Goal: Transaction & Acquisition: Book appointment/travel/reservation

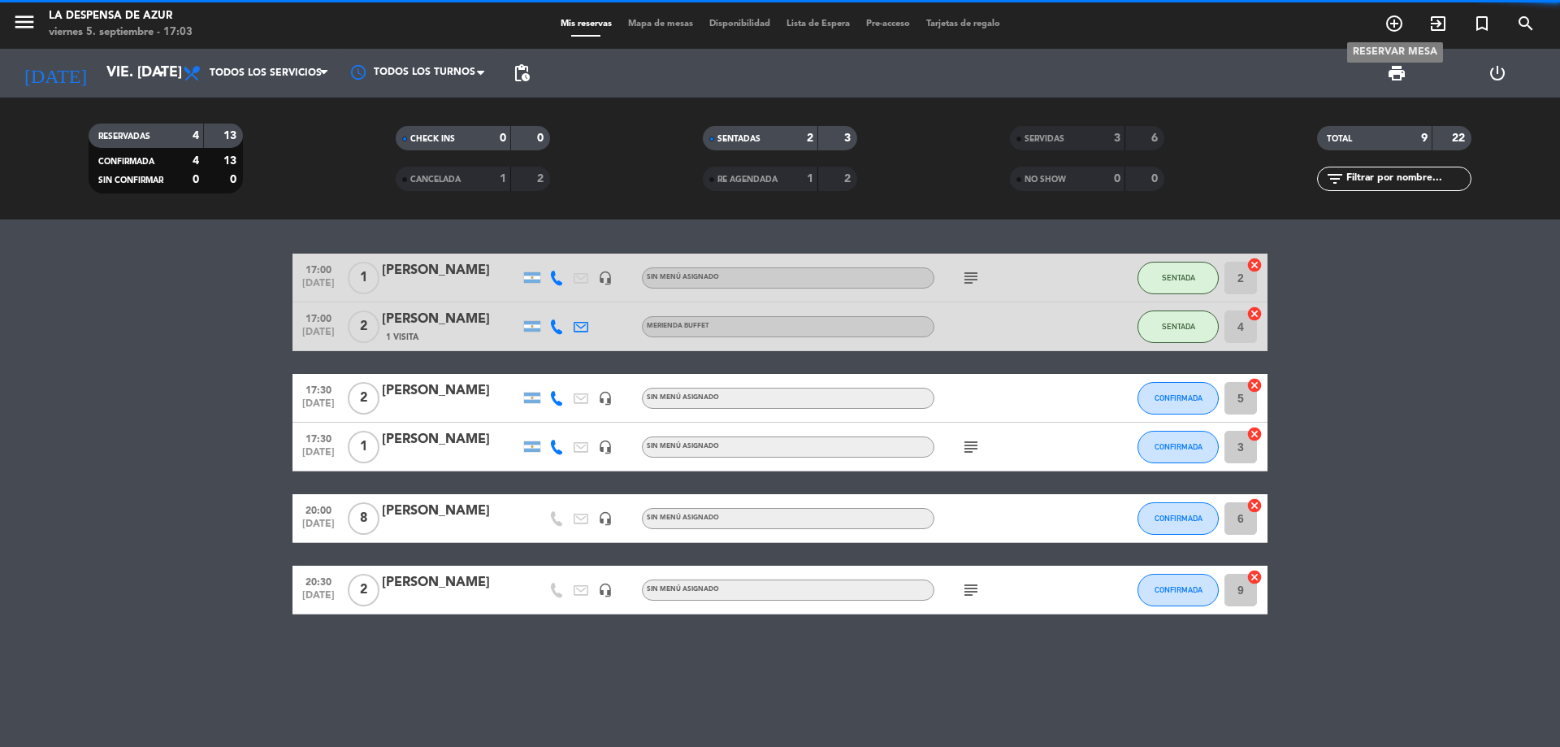
click at [1396, 22] on icon "add_circle_outline" at bounding box center [1393, 23] width 19 height 19
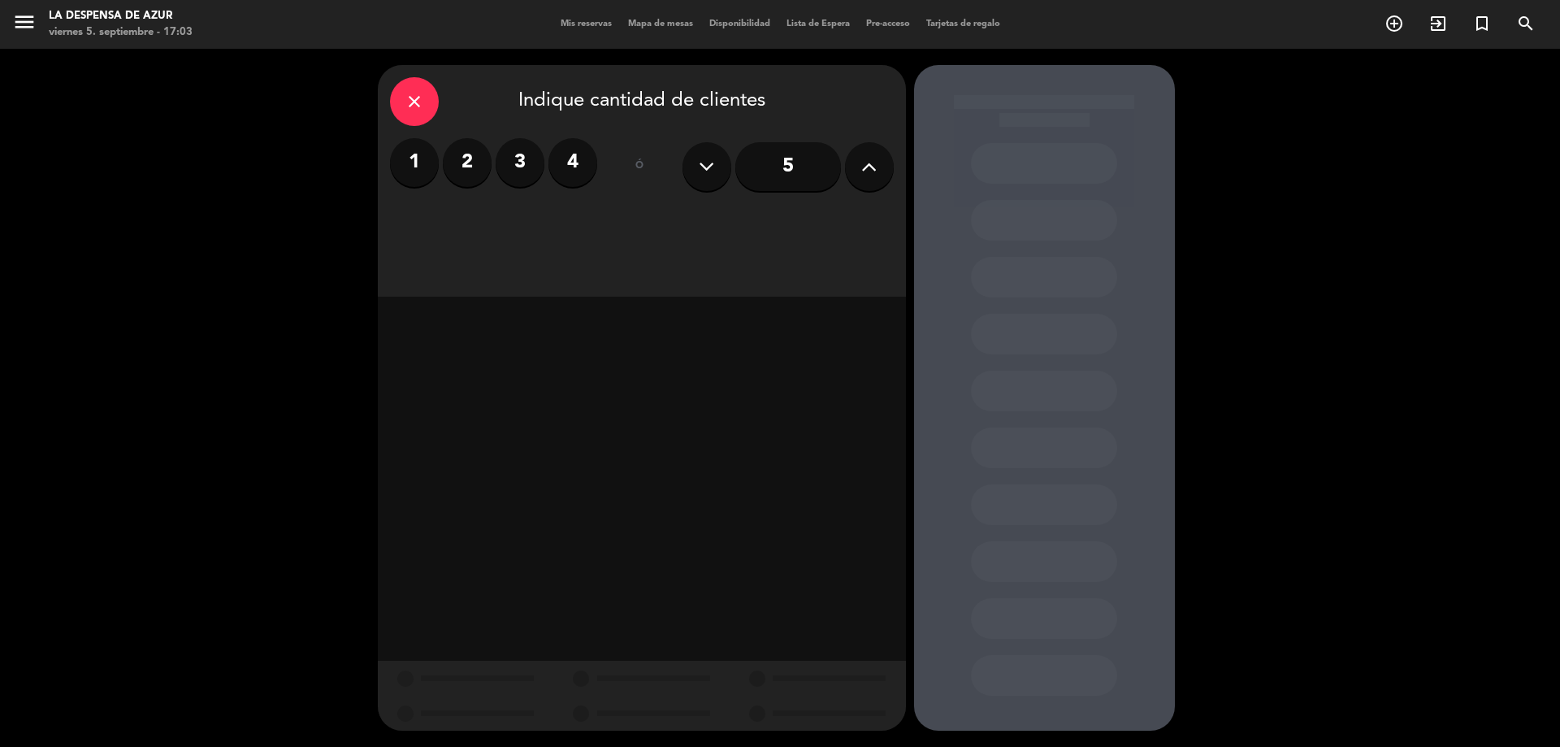
click at [471, 158] on label "2" at bounding box center [467, 162] width 49 height 49
click at [787, 231] on div "Cena" at bounding box center [831, 222] width 123 height 32
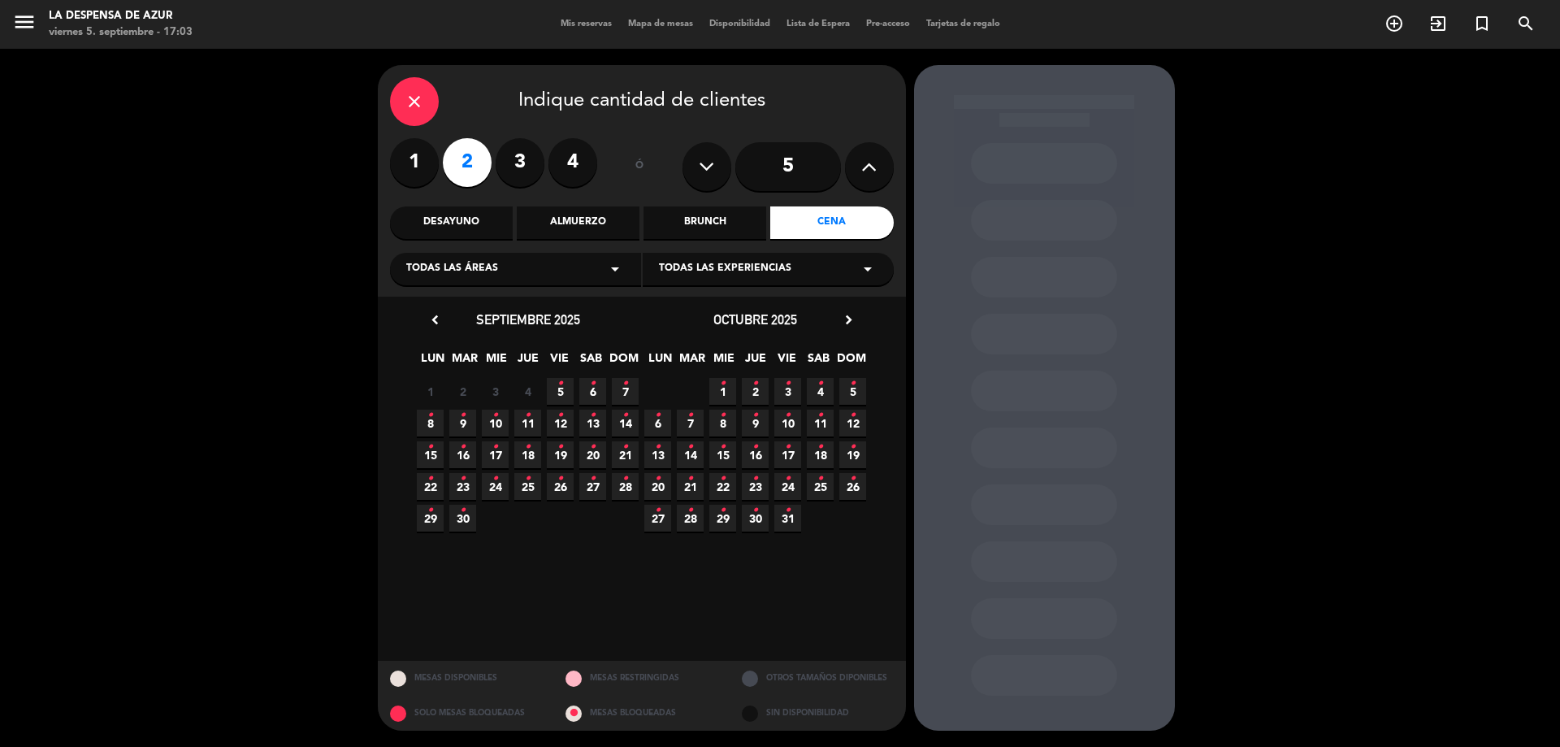
drag, startPoint x: 553, startPoint y: 387, endPoint x: 615, endPoint y: 379, distance: 62.3
click at [555, 386] on span "5 •" at bounding box center [560, 391] width 27 height 27
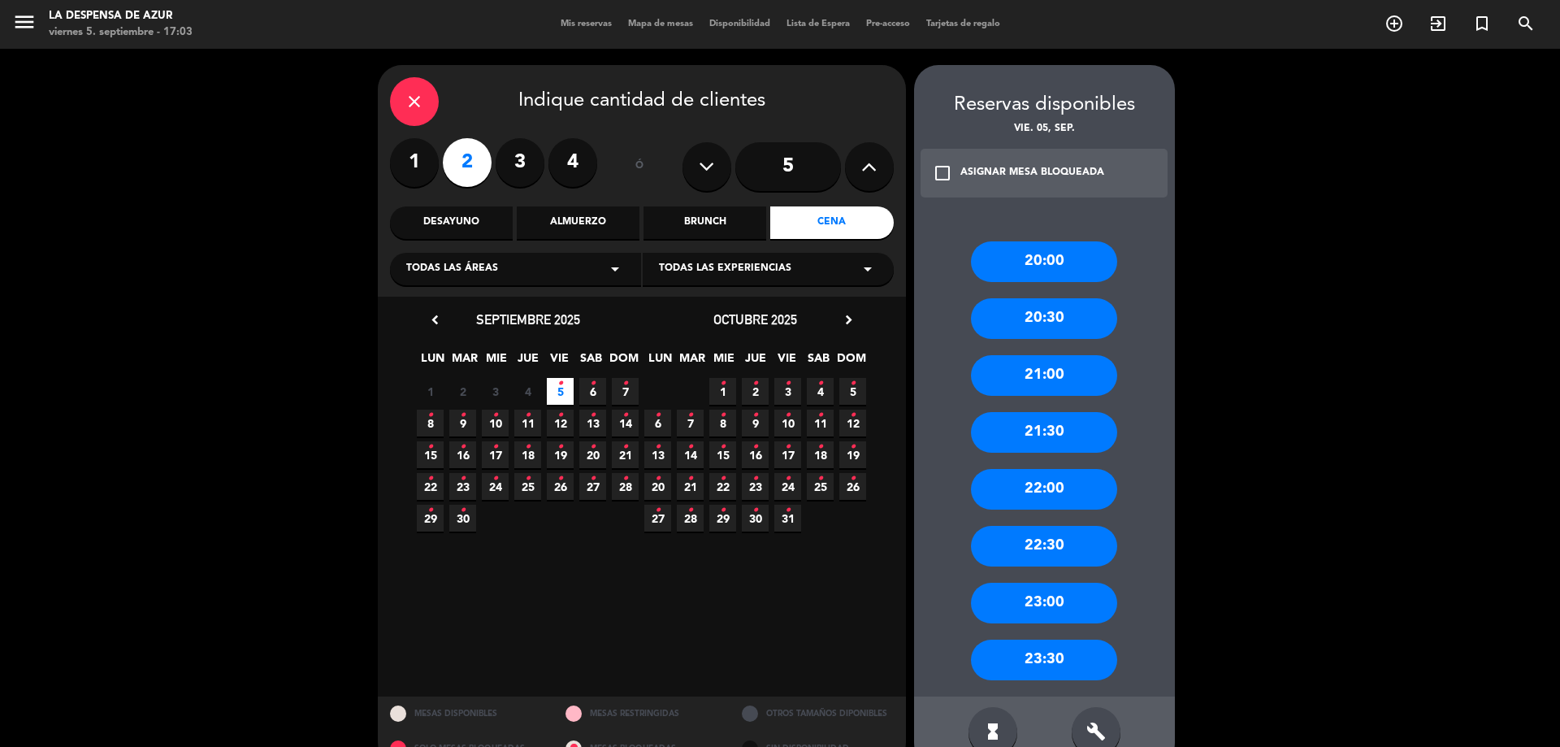
click at [1041, 542] on div "22:30" at bounding box center [1044, 546] width 146 height 41
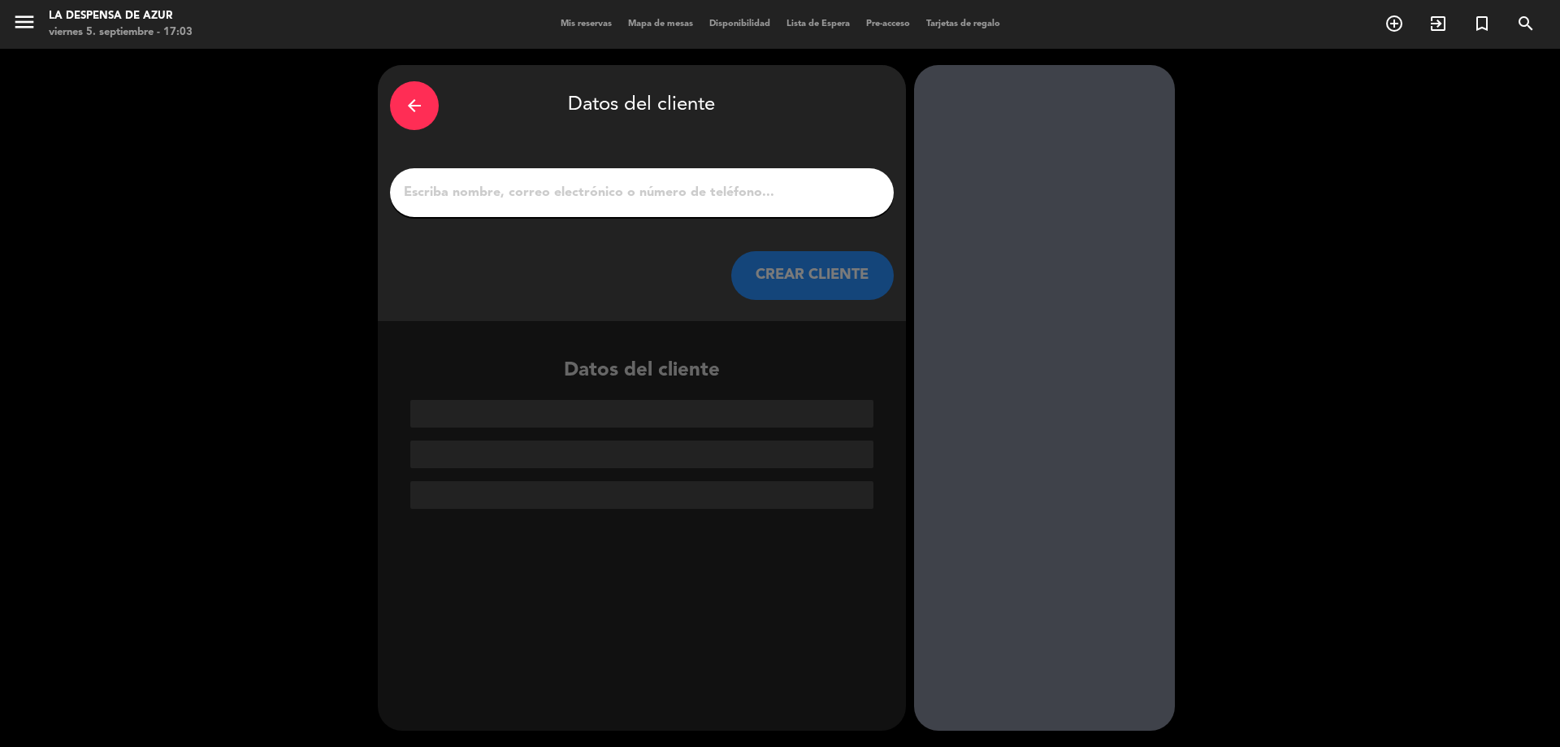
click at [796, 204] on input "1" at bounding box center [641, 192] width 479 height 23
paste input "[PERSON_NAME] // Alojados // Reco x2 // BE"
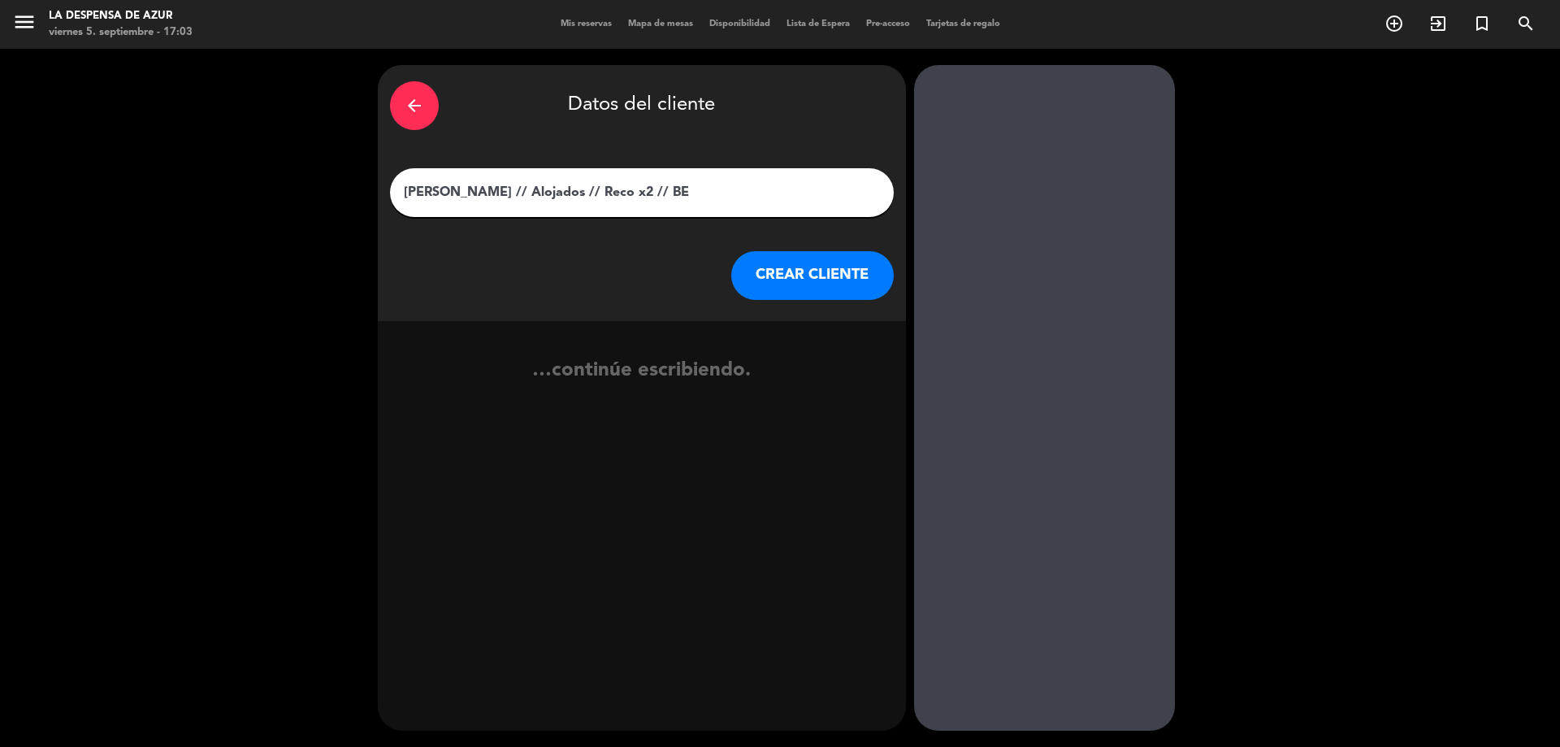
type input "[PERSON_NAME] // Alojados // Reco x2 // BE"
click at [779, 266] on button "CREAR CLIENTE" at bounding box center [812, 275] width 162 height 49
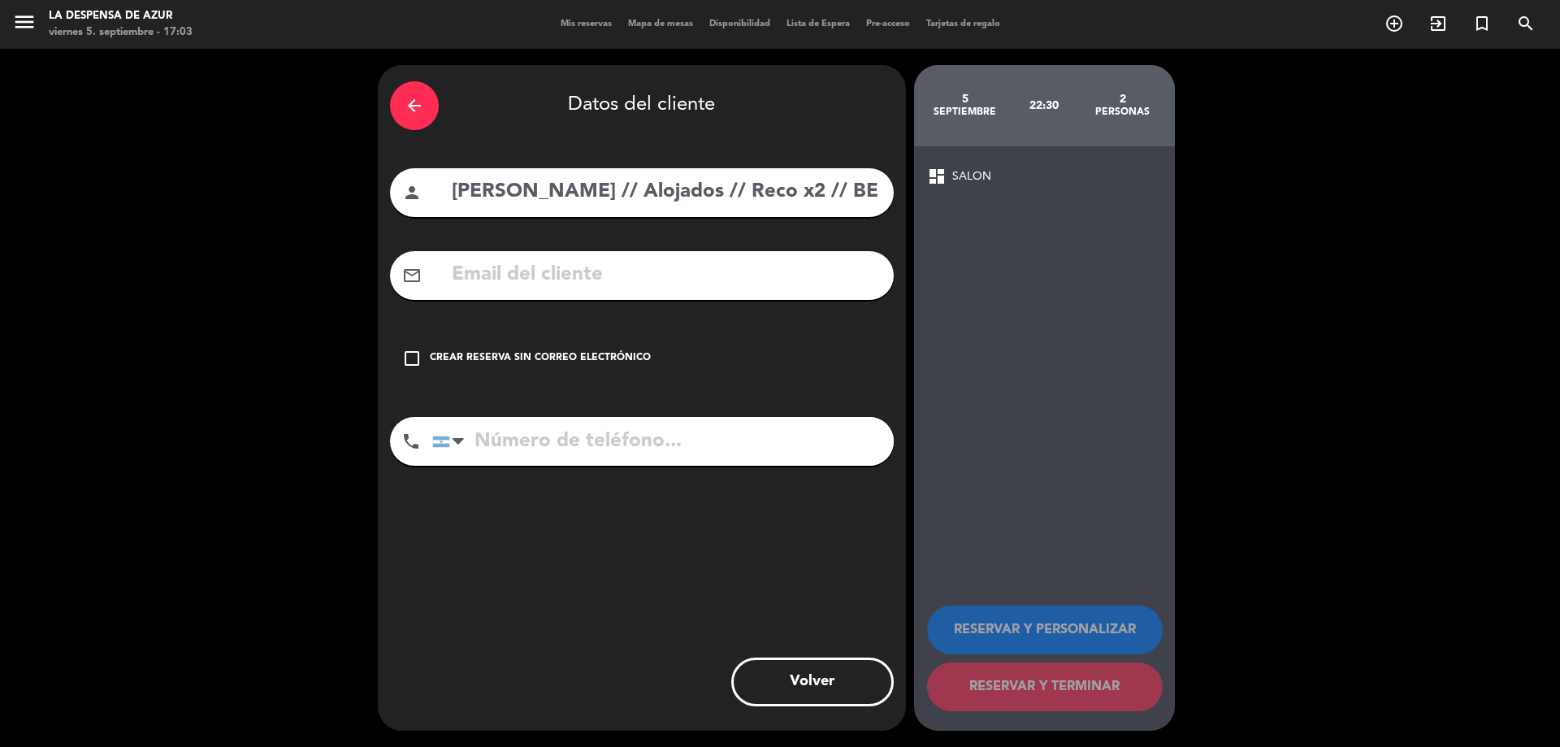
drag, startPoint x: 639, startPoint y: 188, endPoint x: 918, endPoint y: 210, distance: 279.5
click at [918, 210] on div "arrow_back Datos del cliente person [PERSON_NAME] // Alojados // Reco x2 // BE …" at bounding box center [780, 398] width 1560 height 698
type input "[PERSON_NAME]"
drag, startPoint x: 669, startPoint y: 366, endPoint x: 971, endPoint y: 565, distance: 361.2
click at [675, 365] on div "check_box_outline_blank Crear reserva sin correo electrónico" at bounding box center [642, 358] width 504 height 49
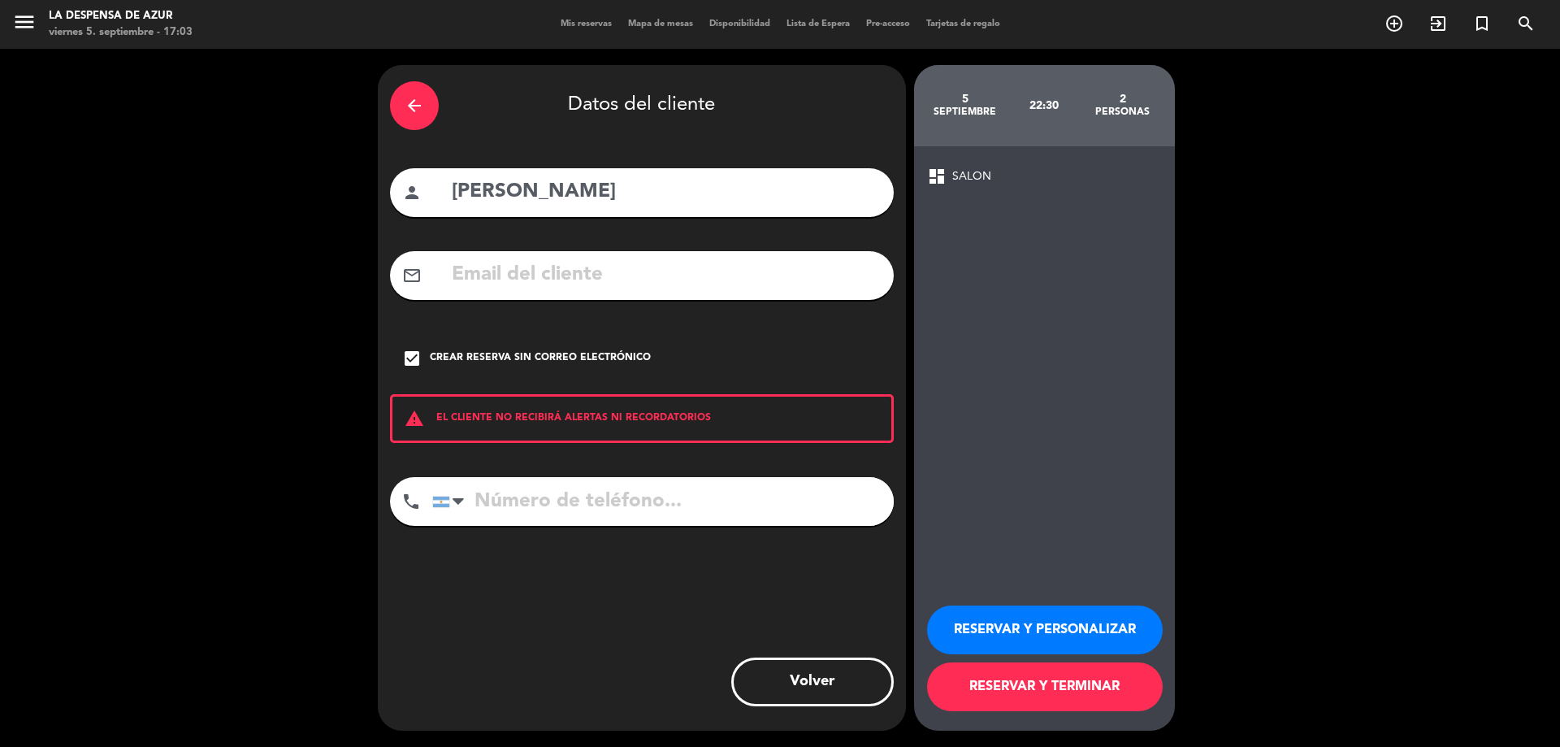
click at [1032, 622] on button "RESERVAR Y PERSONALIZAR" at bounding box center [1045, 629] width 236 height 49
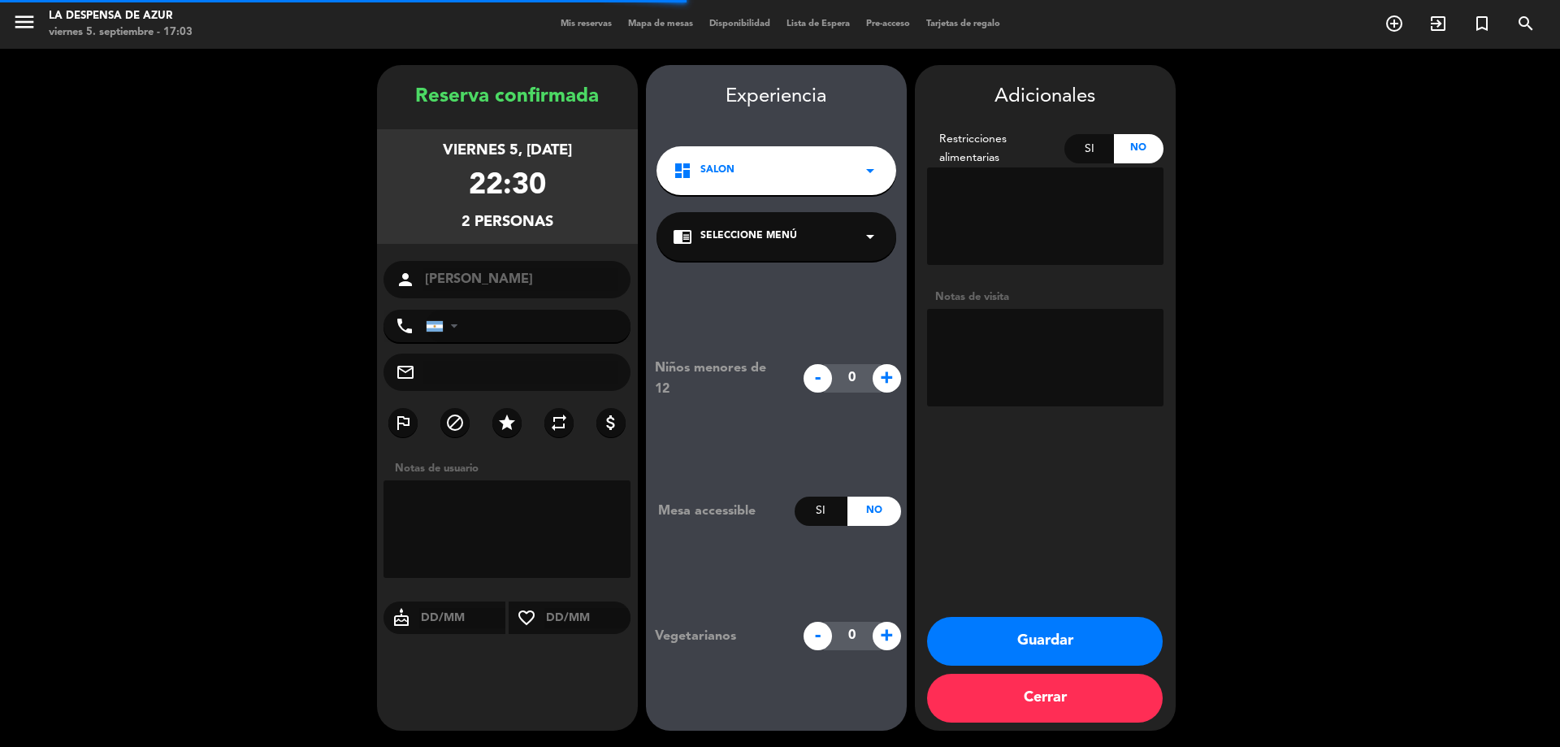
click at [991, 330] on textarea at bounding box center [1045, 357] width 236 height 97
paste textarea "// Alojados // Reco x2 // BE"
drag, startPoint x: 1052, startPoint y: 328, endPoint x: 1149, endPoint y: 366, distance: 103.9
click at [1149, 366] on textarea at bounding box center [1045, 357] width 236 height 97
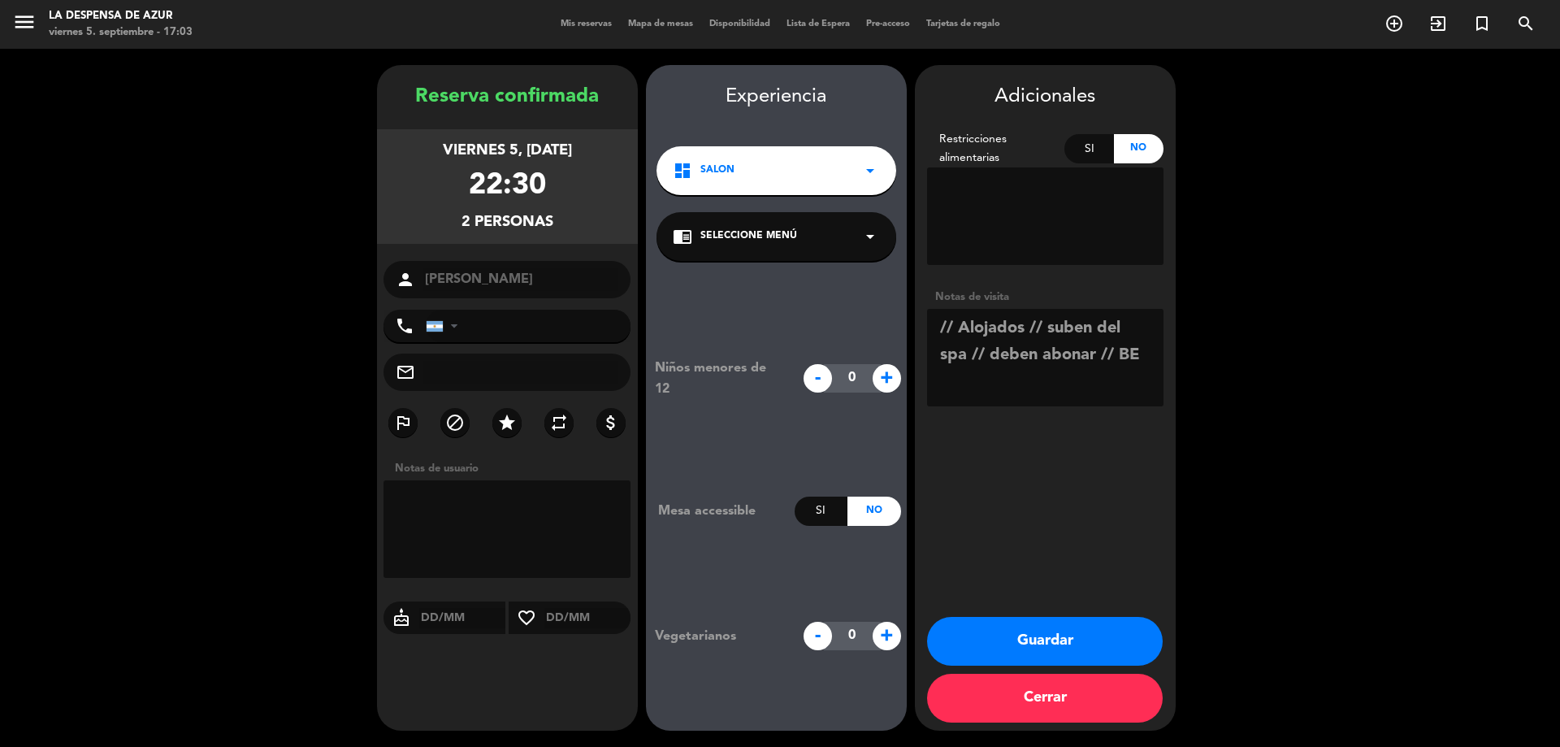
click at [945, 324] on textarea at bounding box center [1045, 357] width 236 height 97
type textarea "#12 // Alojados // suben del spa // deben abonar // BE"
click at [1059, 621] on button "Guardar" at bounding box center [1045, 641] width 236 height 49
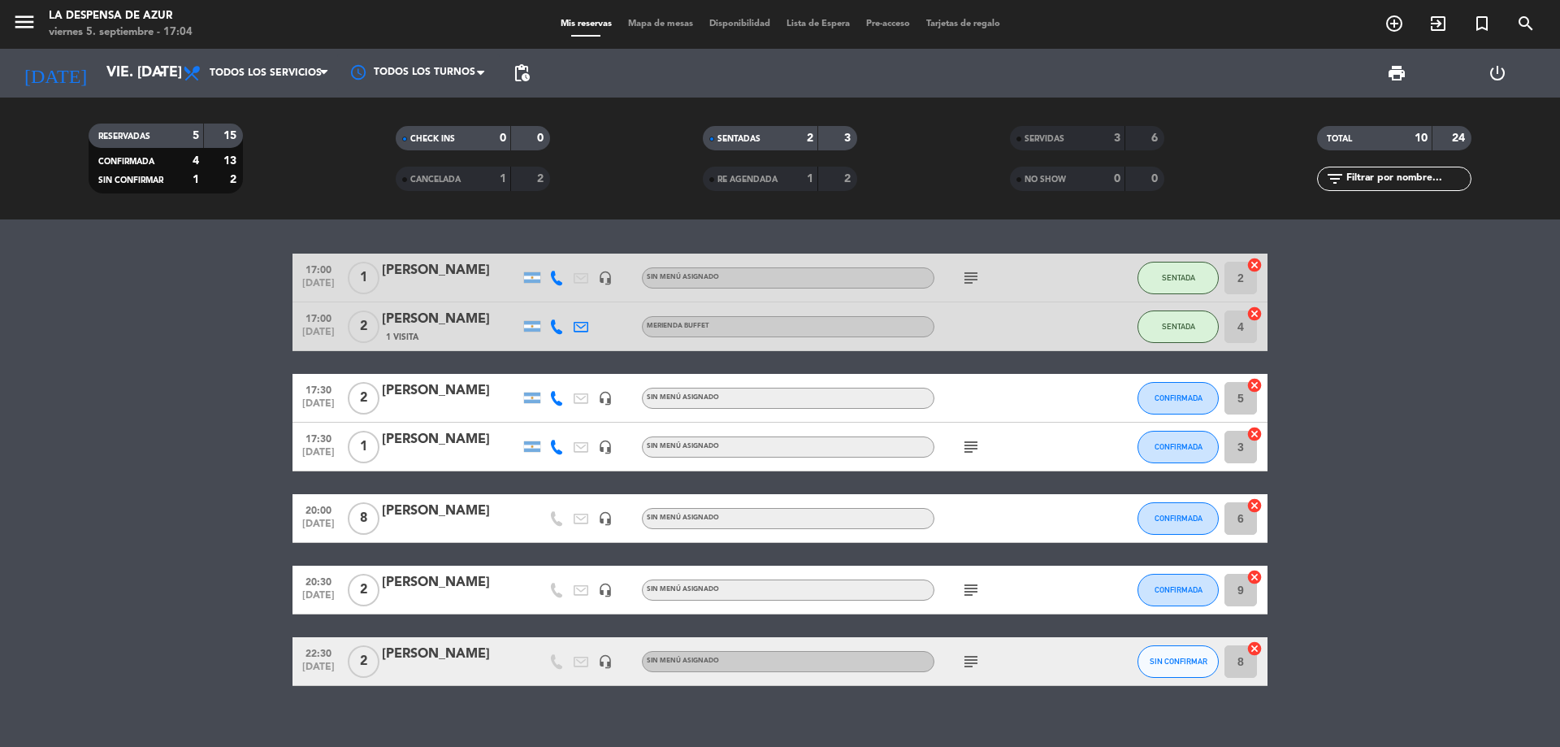
click at [406, 647] on div "[PERSON_NAME]" at bounding box center [451, 653] width 138 height 21
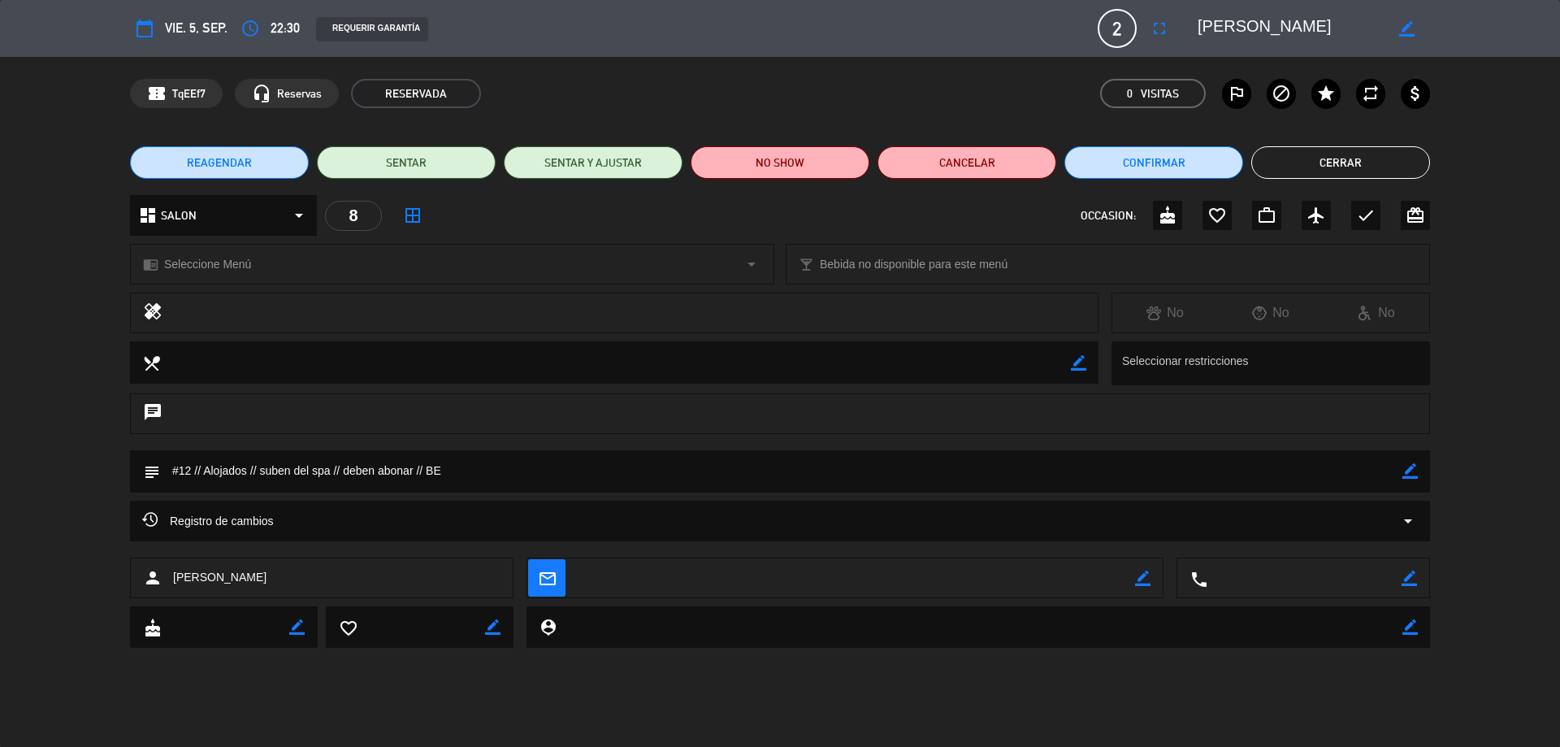
click at [1410, 456] on div "border_color" at bounding box center [1409, 471] width 15 height 42
click at [1401, 472] on textarea at bounding box center [781, 470] width 1242 height 41
click at [1415, 474] on icon "border_color" at bounding box center [1409, 470] width 15 height 15
drag, startPoint x: 340, startPoint y: 472, endPoint x: 420, endPoint y: 478, distance: 79.8
click at [420, 478] on textarea at bounding box center [781, 470] width 1242 height 41
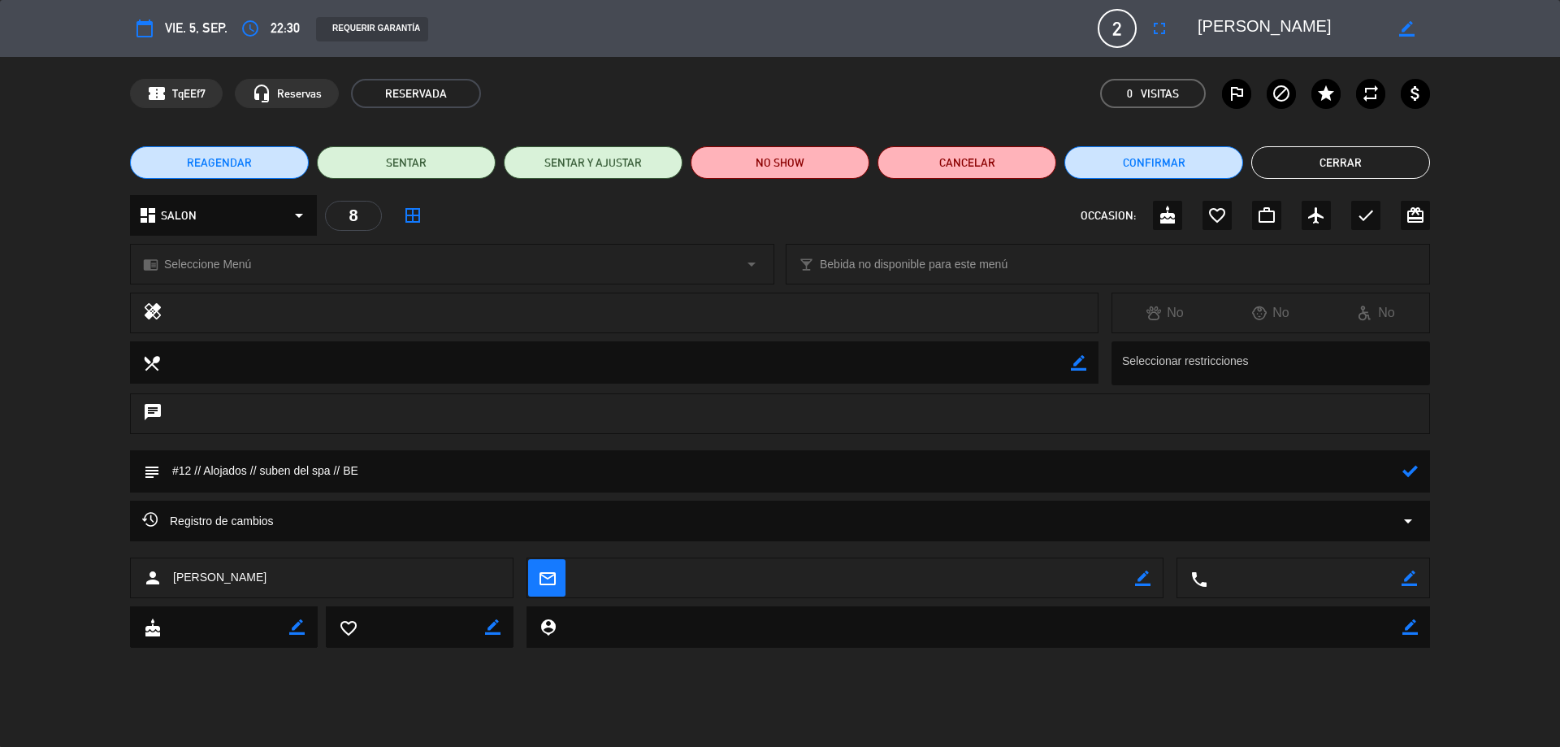
click at [1399, 474] on textarea at bounding box center [781, 470] width 1242 height 41
type textarea "#12 // Alojados // suben del spa // BE"
click at [1402, 471] on icon at bounding box center [1409, 470] width 15 height 15
click at [1334, 169] on button "Cerrar" at bounding box center [1340, 162] width 179 height 32
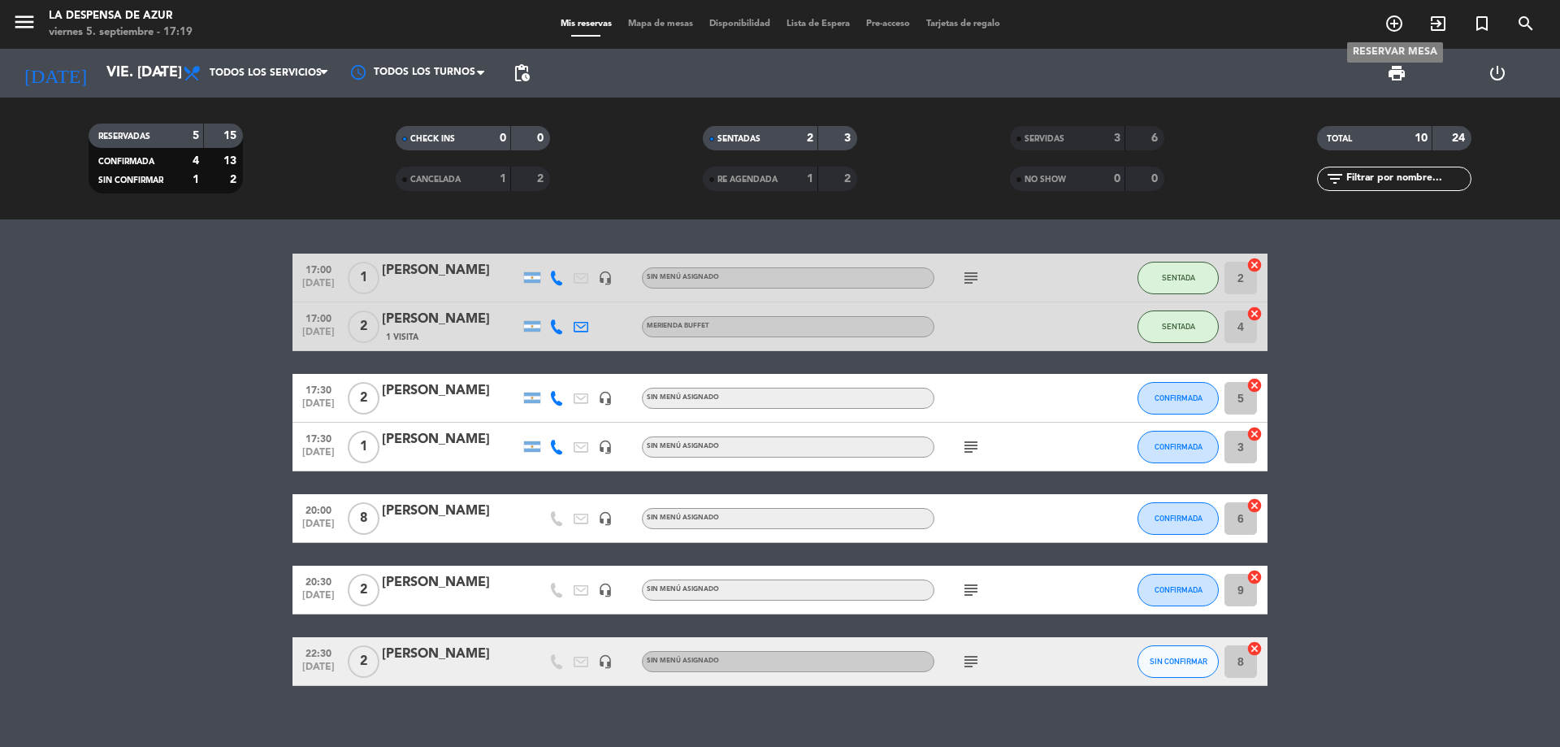
click at [1395, 22] on icon "add_circle_outline" at bounding box center [1393, 23] width 19 height 19
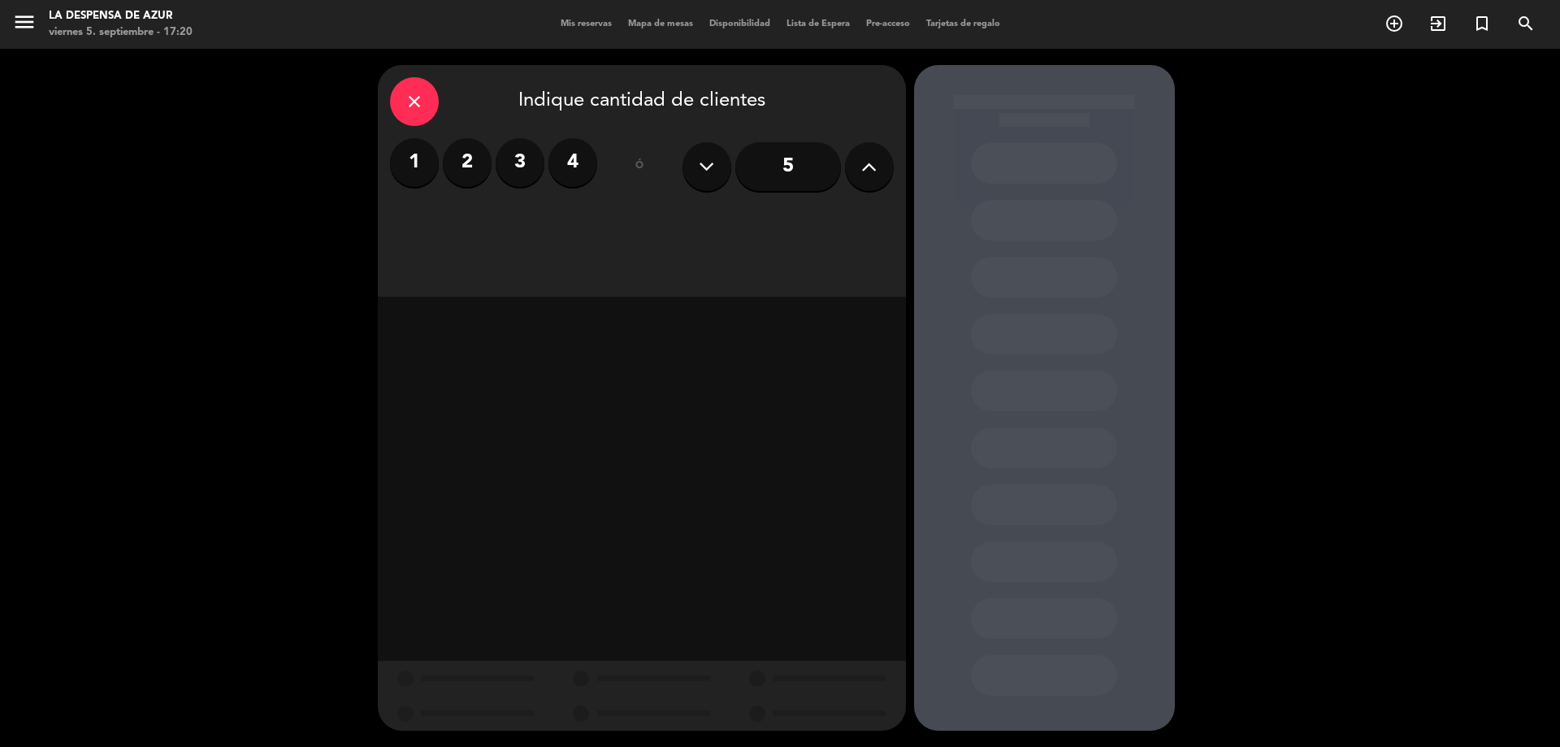
click at [469, 155] on label "2" at bounding box center [467, 162] width 49 height 49
click at [823, 215] on div "Cena" at bounding box center [831, 222] width 123 height 32
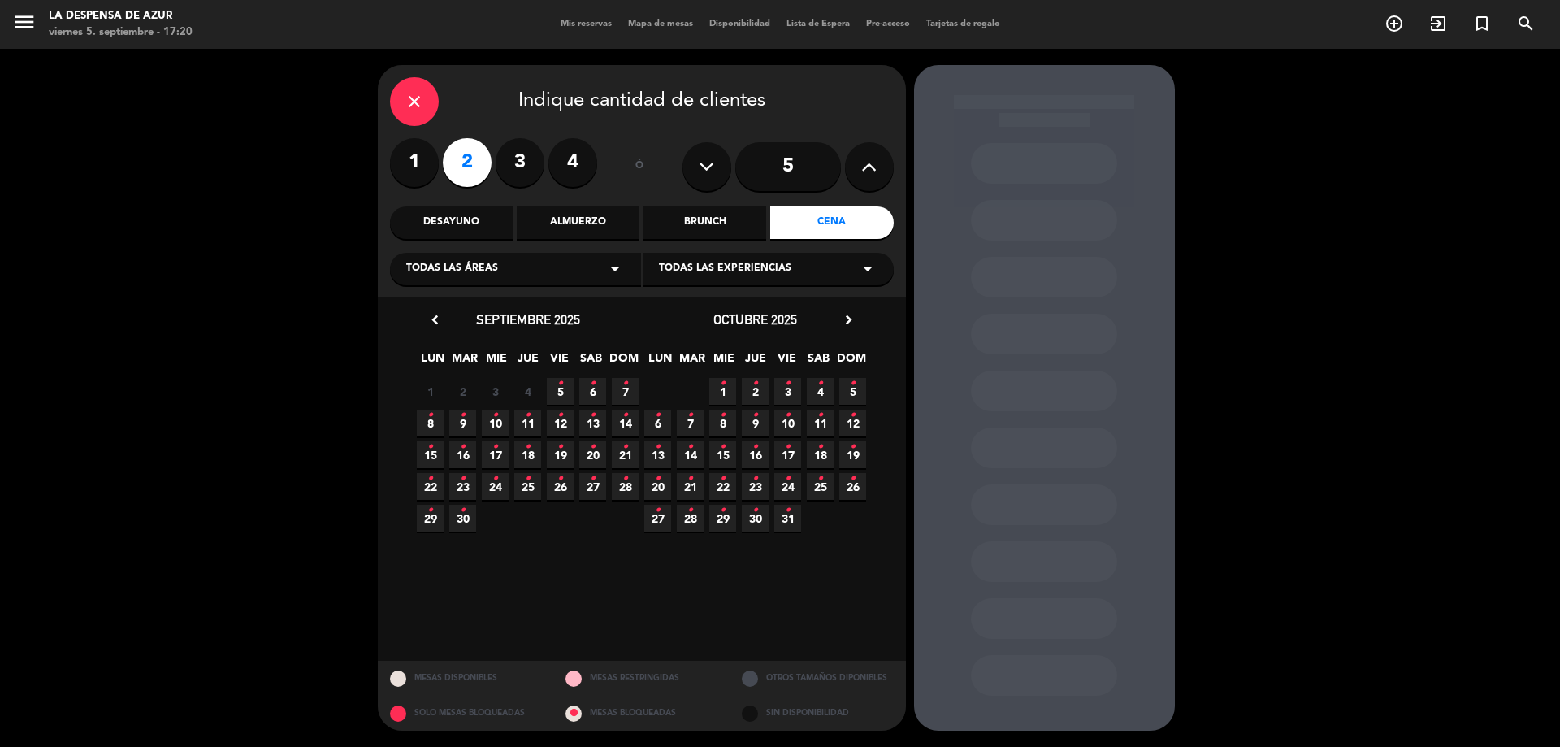
click at [600, 400] on span "6 •" at bounding box center [592, 391] width 27 height 27
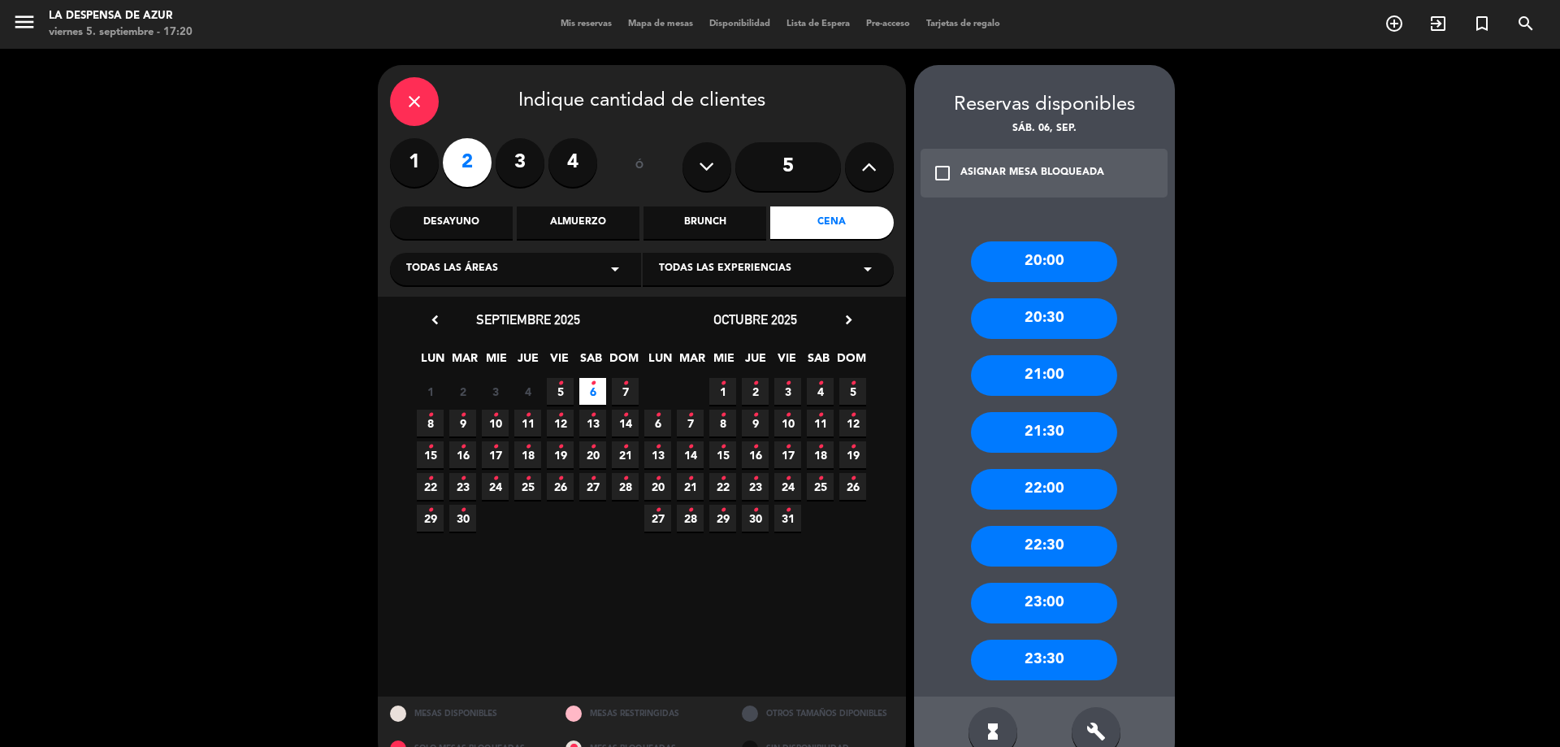
click at [1043, 421] on div "21:30" at bounding box center [1044, 432] width 146 height 41
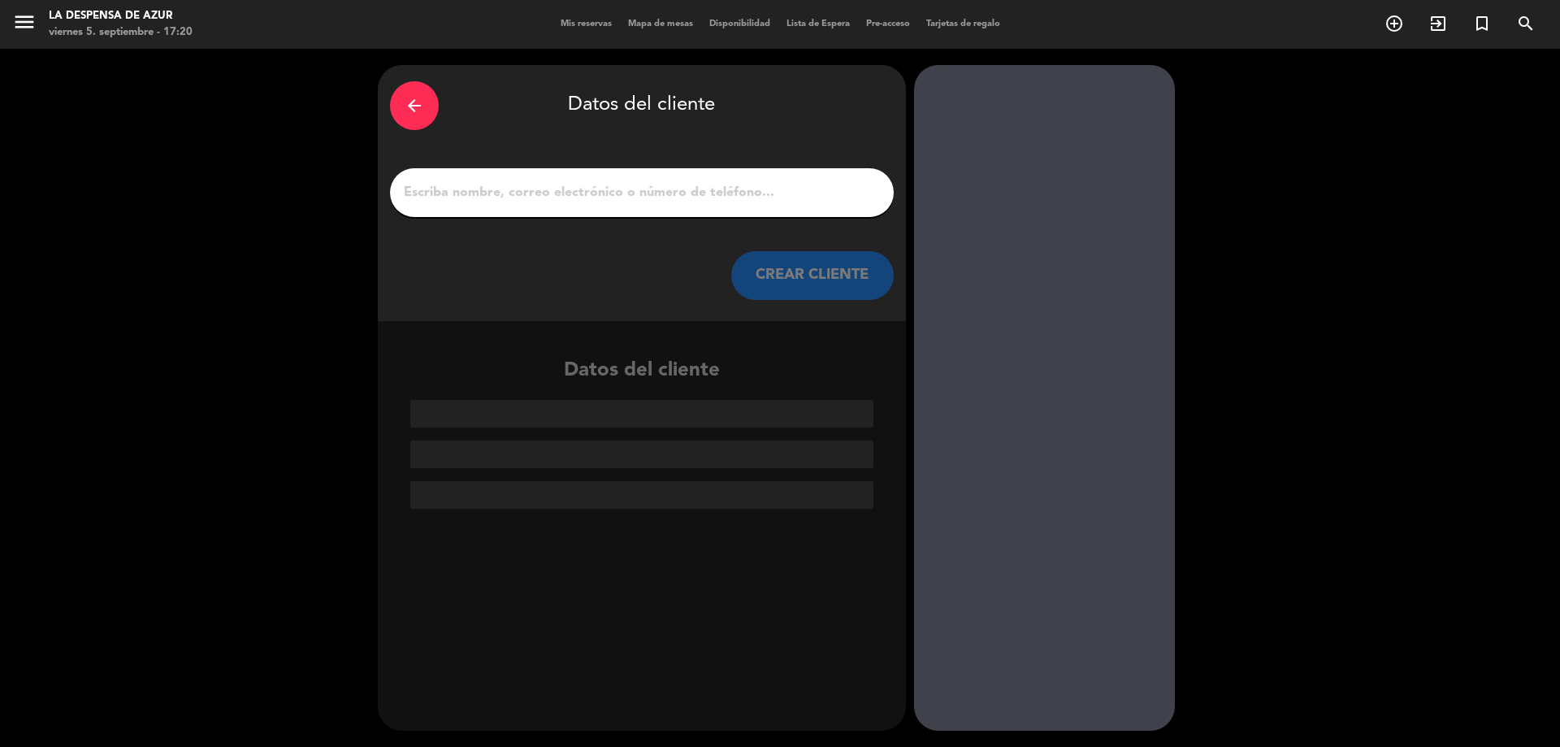
click at [589, 182] on input "1" at bounding box center [641, 192] width 479 height 23
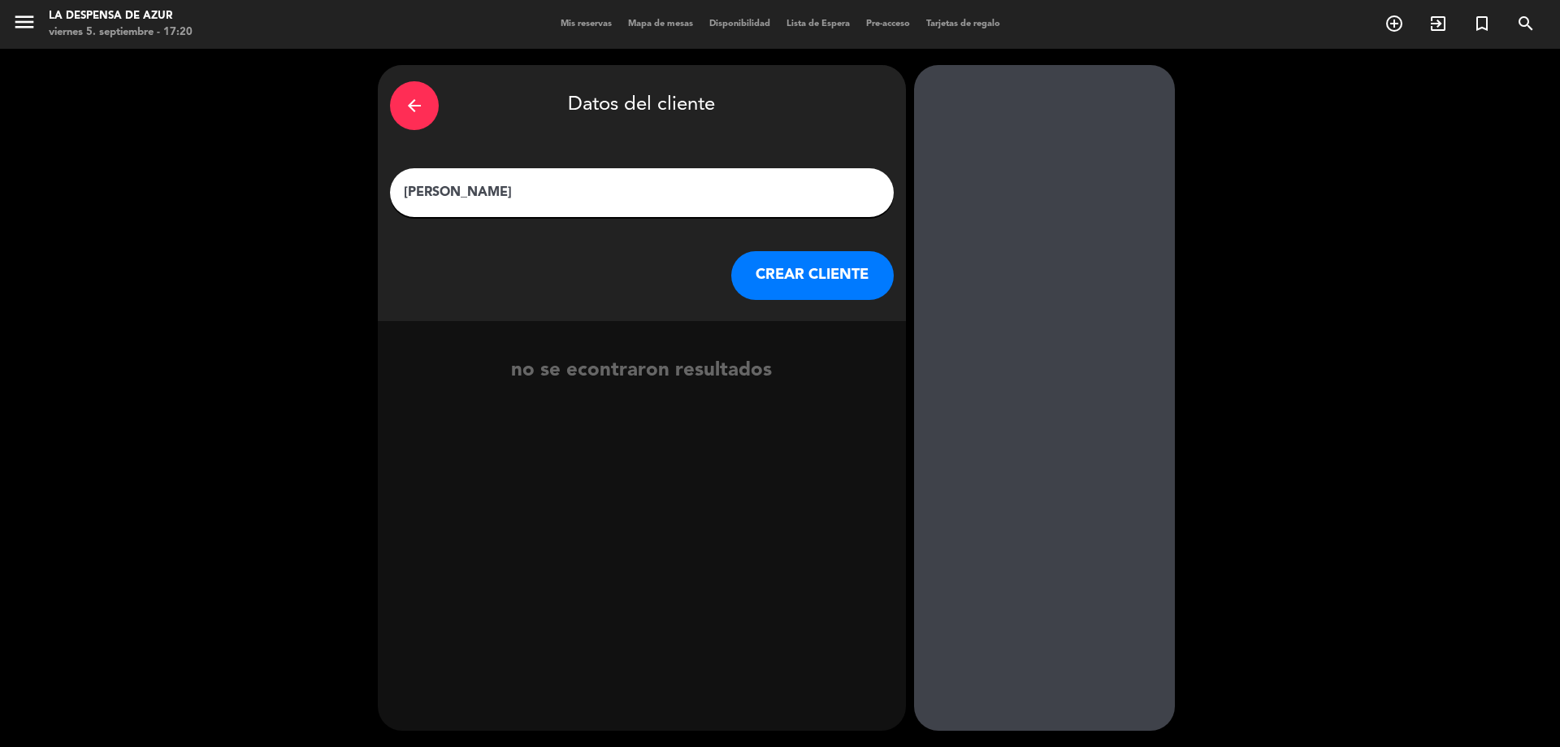
type input "[PERSON_NAME]"
click at [807, 264] on button "CREAR CLIENTE" at bounding box center [812, 275] width 162 height 49
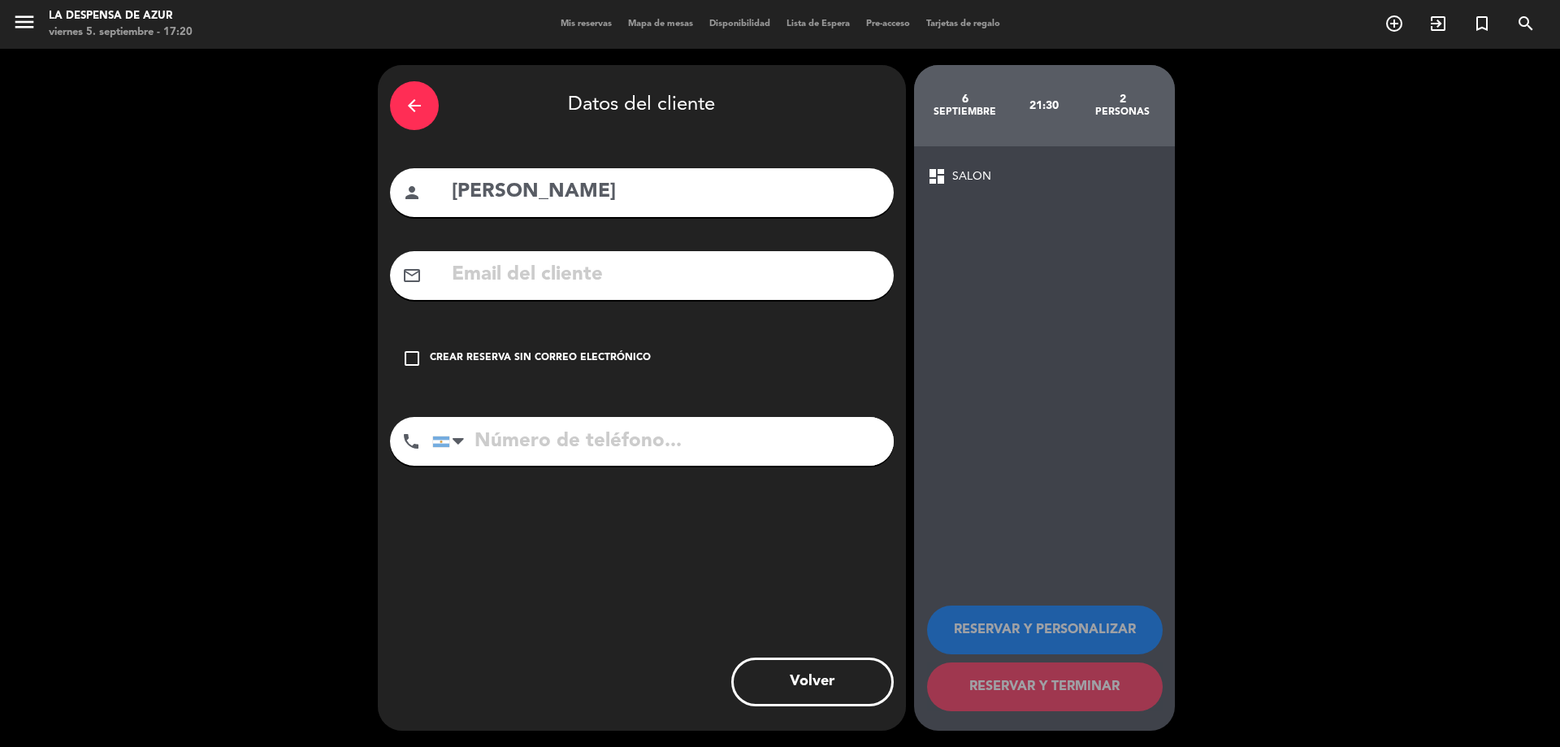
drag, startPoint x: 418, startPoint y: 368, endPoint x: 431, endPoint y: 366, distance: 12.3
click at [418, 366] on div "check_box_outline_blank Crear reserva sin correo electrónico" at bounding box center [642, 358] width 504 height 49
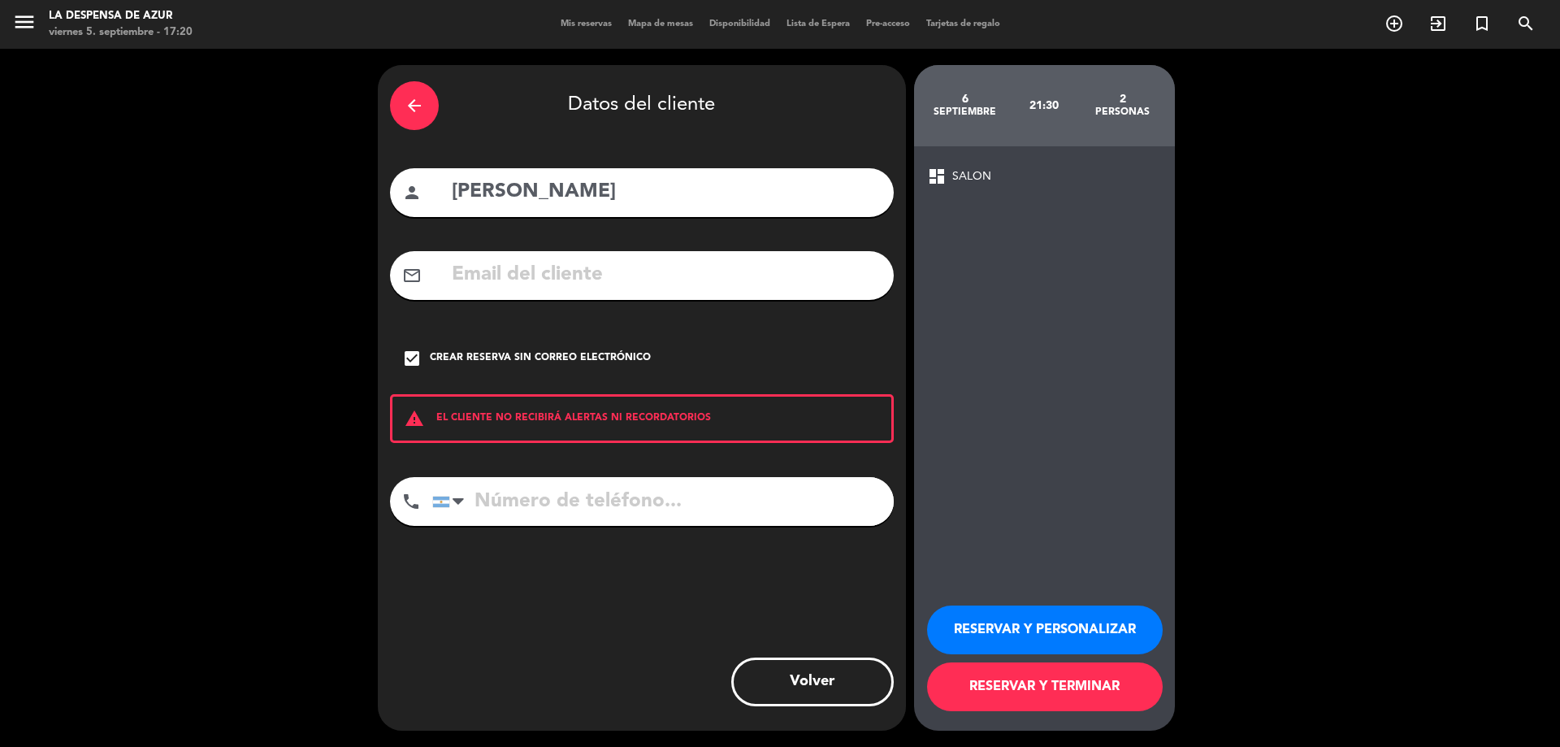
click at [1015, 615] on button "RESERVAR Y PERSONALIZAR" at bounding box center [1045, 629] width 236 height 49
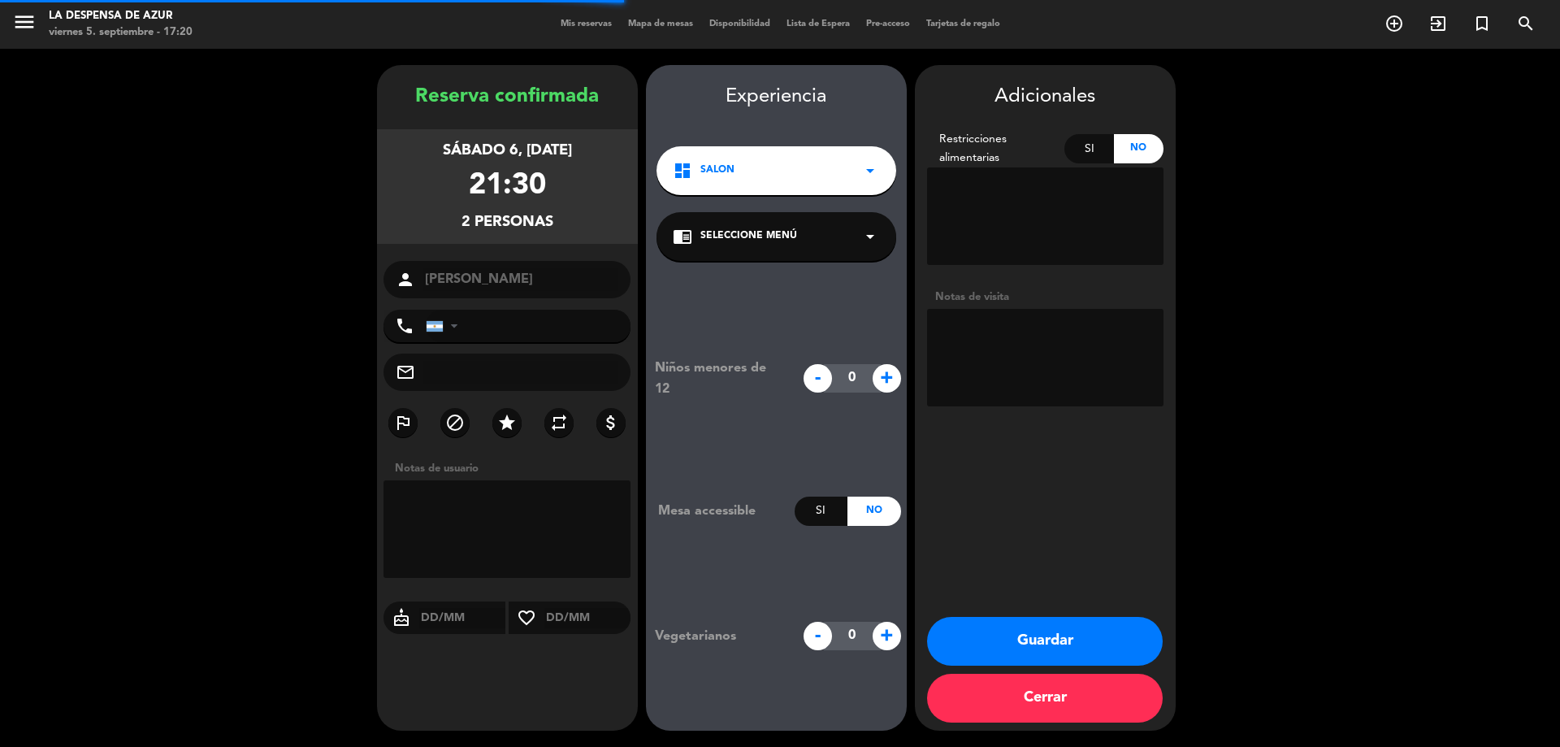
click at [1055, 339] on textarea at bounding box center [1045, 357] width 236 height 97
type textarea "Alojados, hab 4"
click at [1099, 638] on button "Guardar" at bounding box center [1045, 641] width 236 height 49
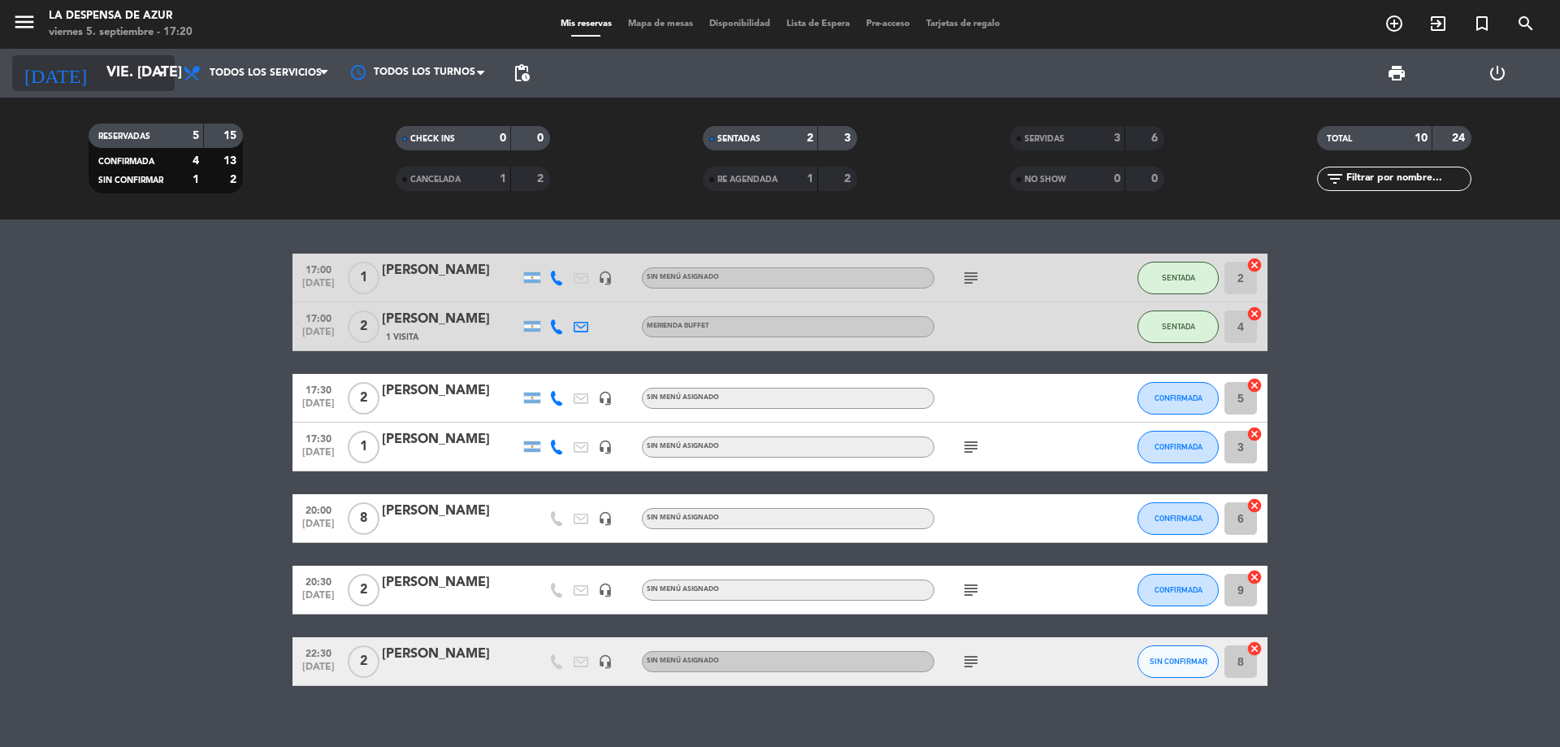
click at [130, 77] on input "vie. [DATE]" at bounding box center [192, 73] width 188 height 32
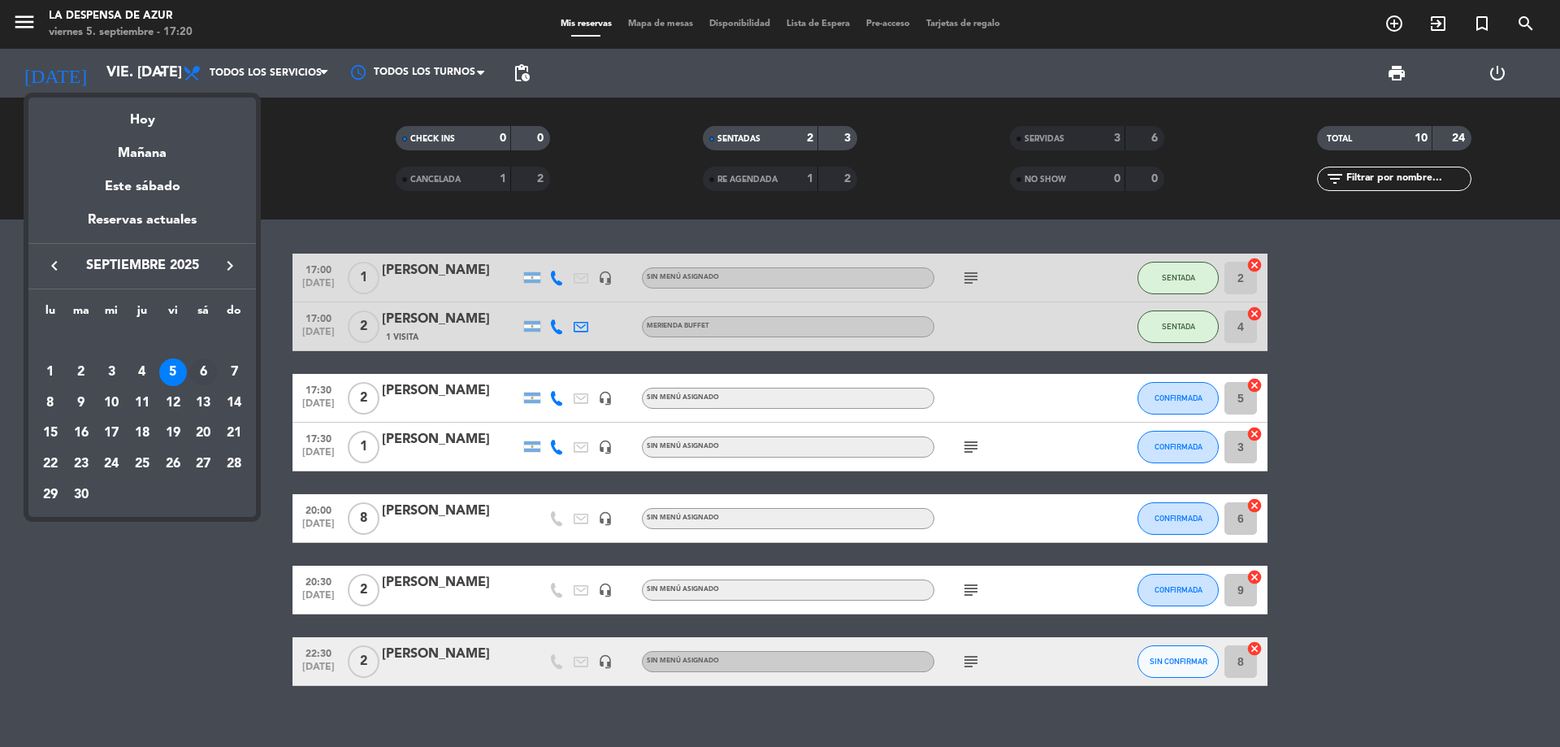
click at [197, 377] on div "6" at bounding box center [203, 372] width 28 height 28
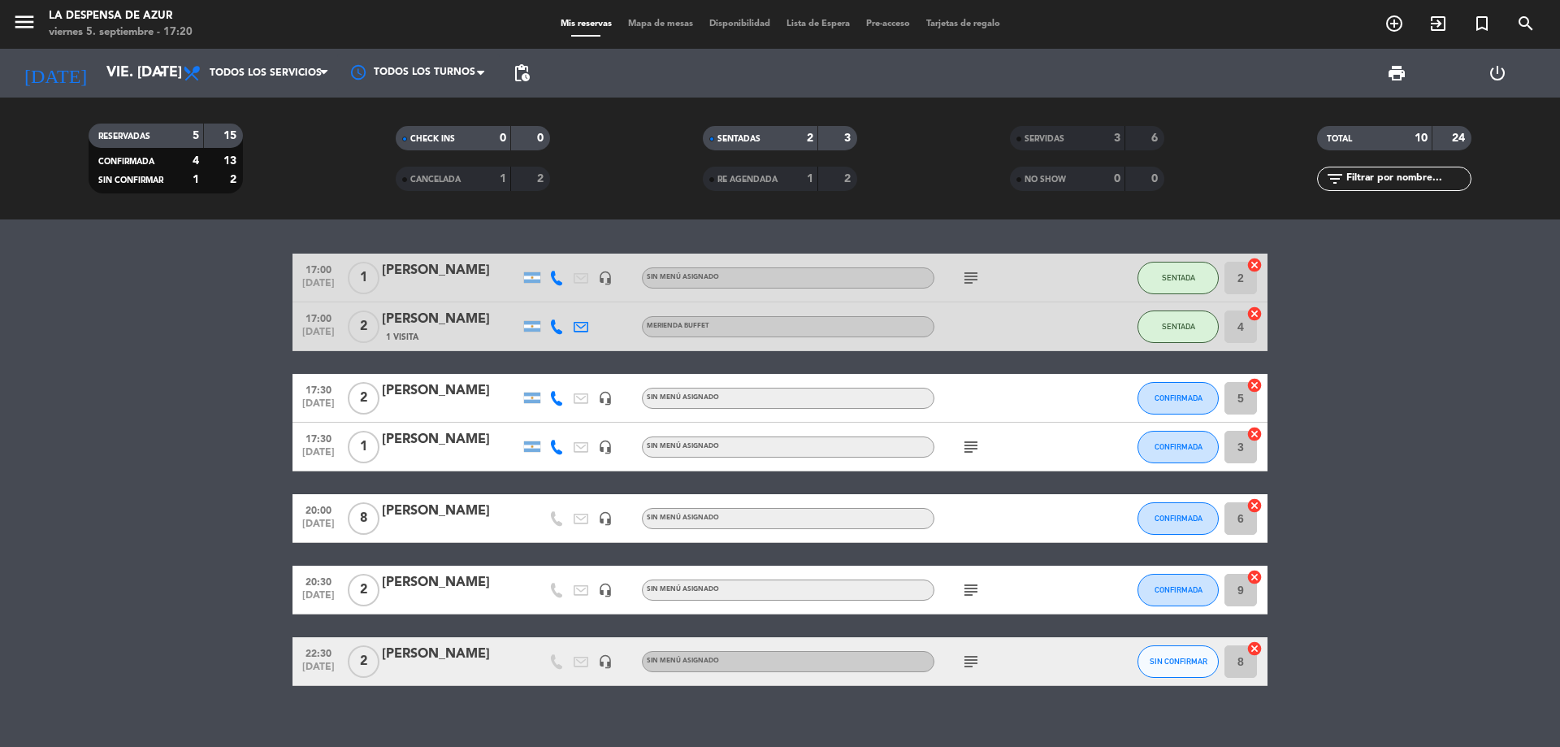
type input "sáb. [DATE]"
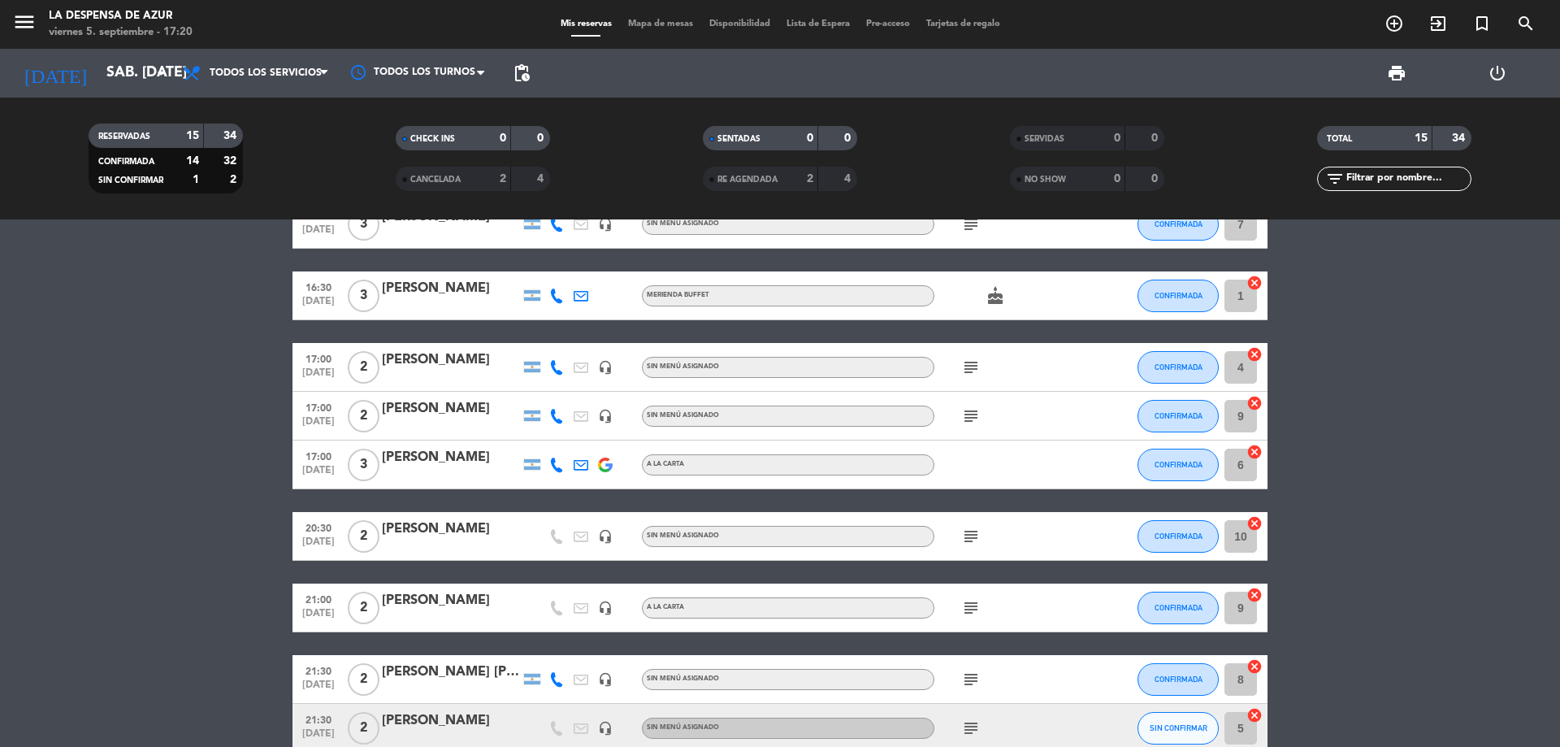
scroll to position [542, 0]
